Goal: Find specific page/section: Find specific page/section

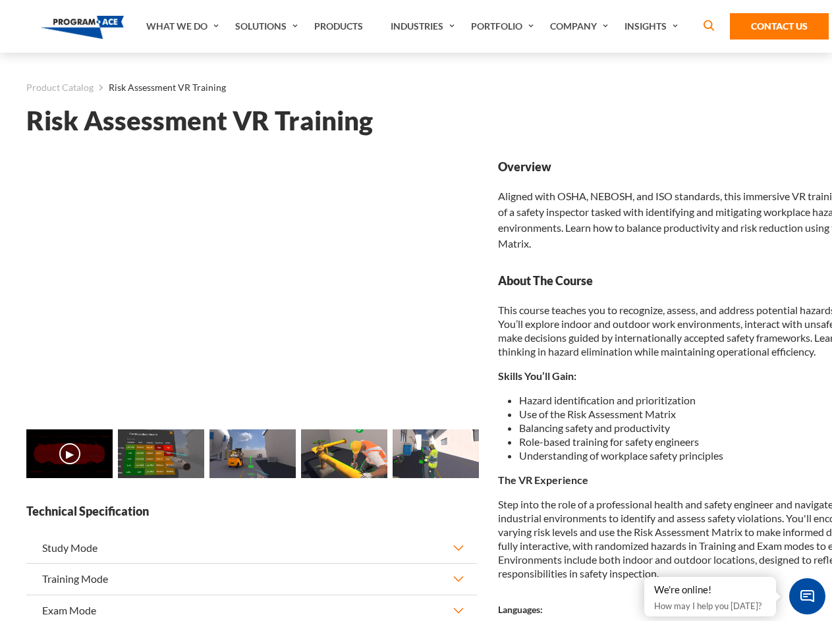
click at [268, 26] on link "Solutions" at bounding box center [267, 26] width 79 height 53
click at [0, 0] on div "AI & Computer Vision Solutions Computer Vision Quality Control AI tools for fas…" at bounding box center [0, 0] width 0 height 0
click at [0, 0] on div "AI & Computer Vision Solutions Virtual Training Solutions Virtual Tour Solution…" at bounding box center [0, 0] width 0 height 0
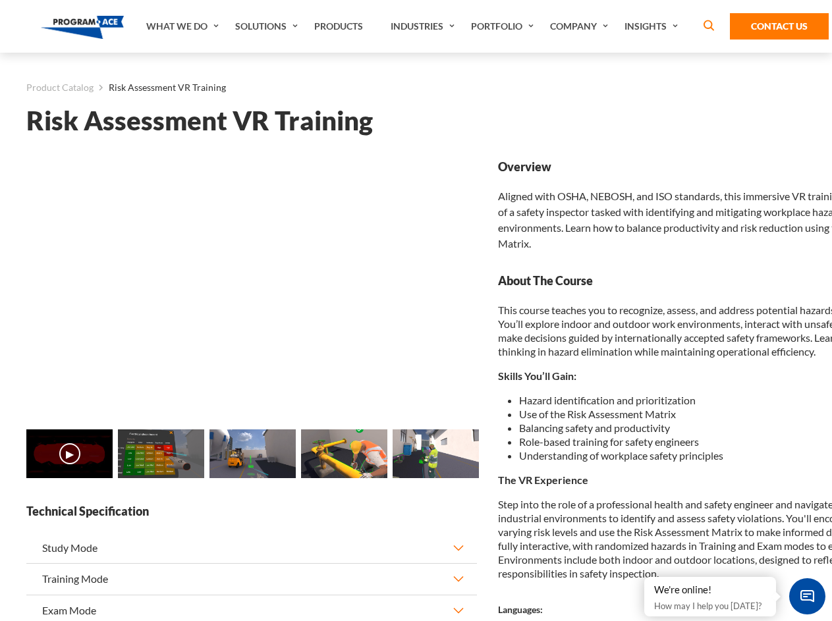
click at [0, 0] on div "AI & Computer Vision Solutions Virtual Training Solutions Virtual Tour Solution…" at bounding box center [0, 0] width 0 height 0
click at [0, 0] on div "AI & Computer Vision Solutions Computer Vision Quality Control AI tools for fas…" at bounding box center [0, 0] width 0 height 0
